Goal: Check status: Check status

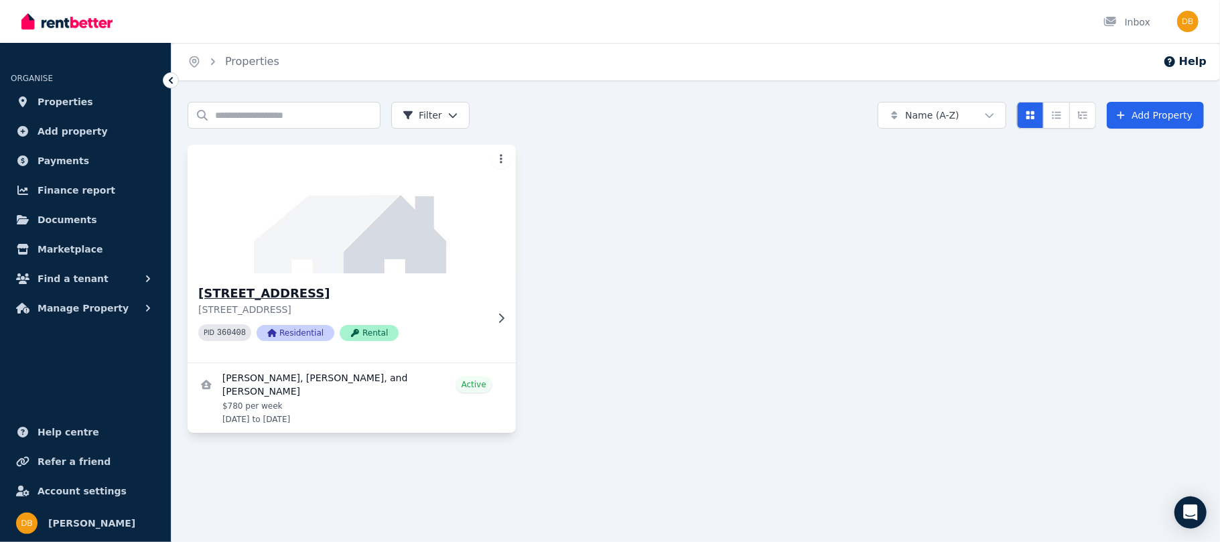
click at [478, 312] on p "[STREET_ADDRESS]" at bounding box center [342, 309] width 288 height 13
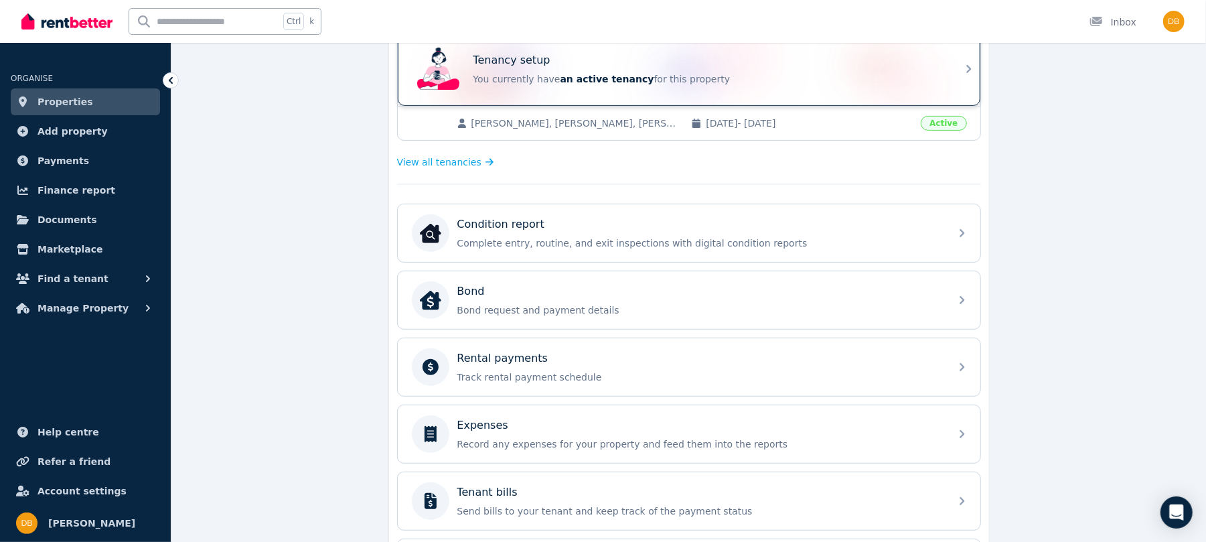
scroll to position [387, 0]
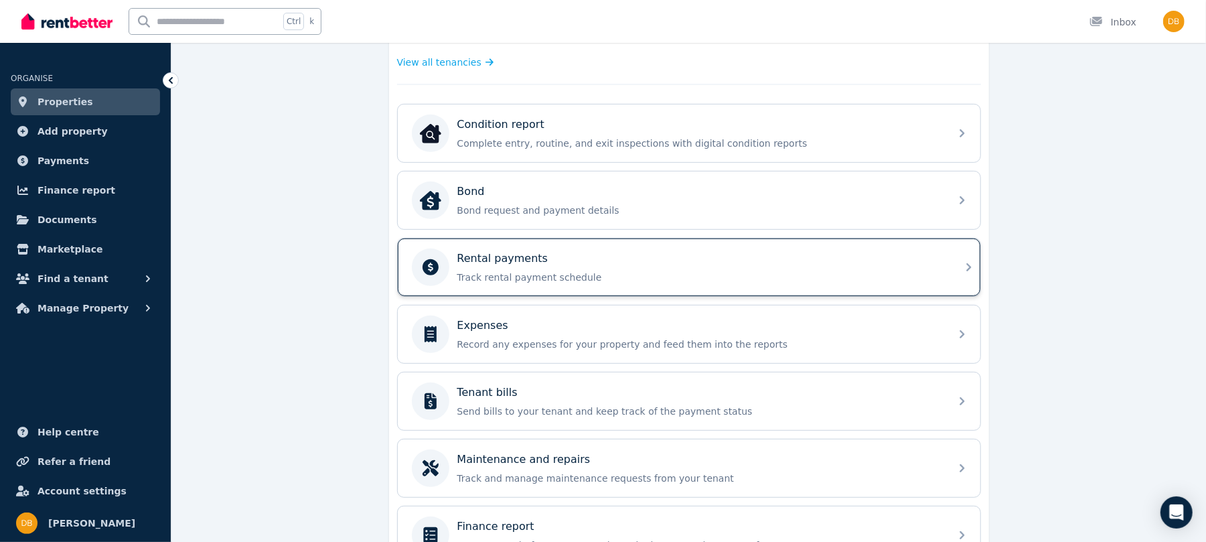
click at [545, 274] on p "Track rental payment schedule" at bounding box center [700, 277] width 485 height 13
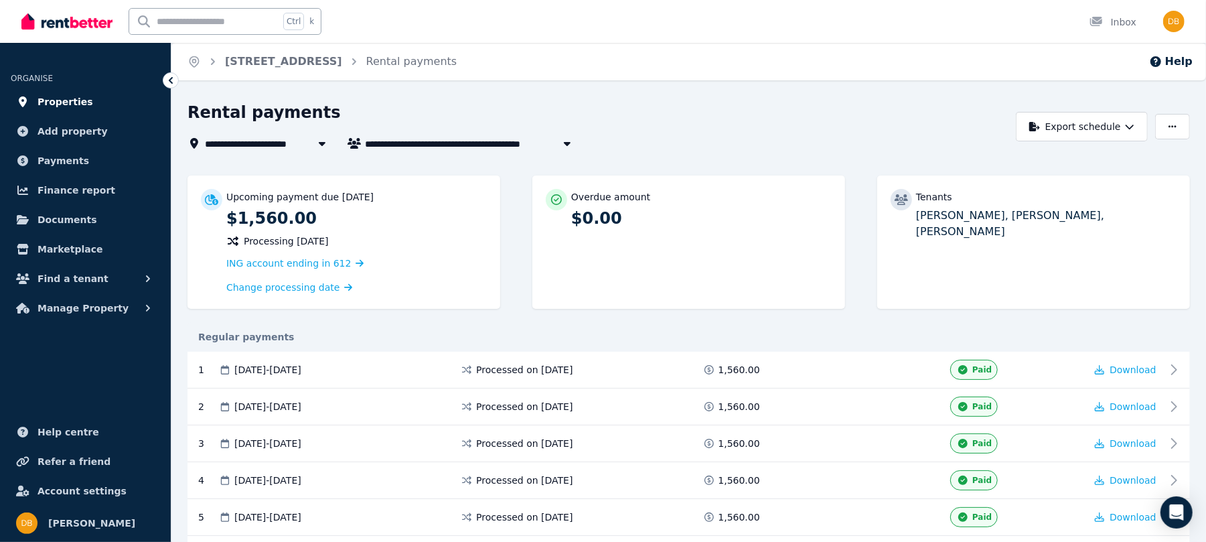
click at [58, 91] on link "Properties" at bounding box center [85, 101] width 149 height 27
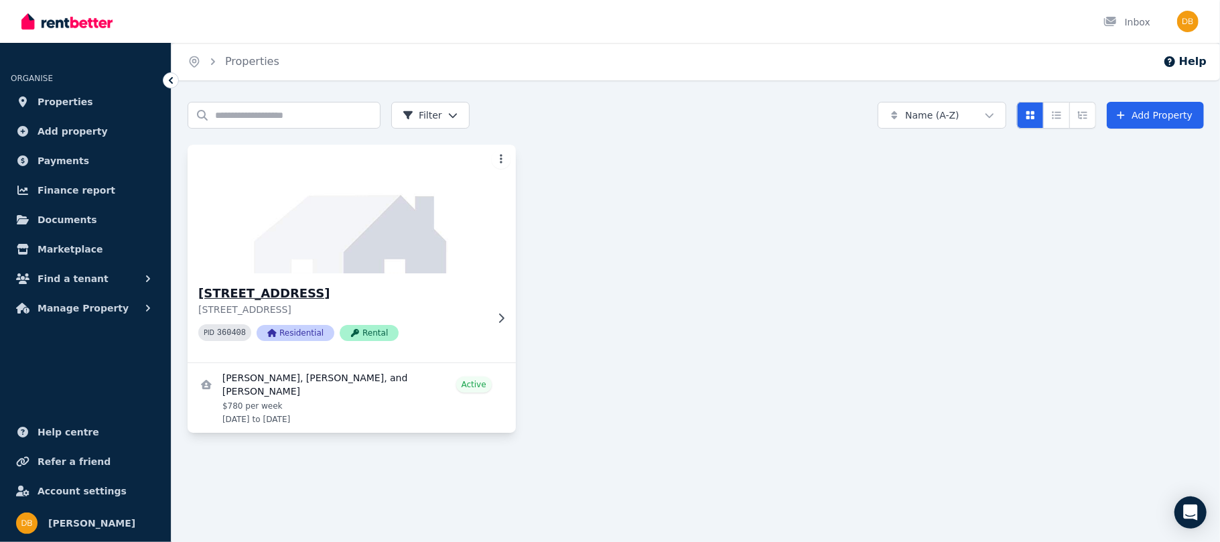
click at [500, 324] on div "[STREET_ADDRESS] [STREET_ADDRESS] PID 360408 Residential Rental" at bounding box center [352, 317] width 328 height 89
